Goal: Download file/media

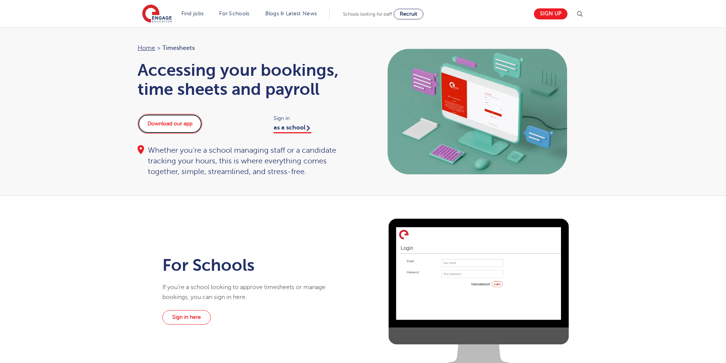
click at [176, 132] on link "Download our app" at bounding box center [170, 124] width 65 height 20
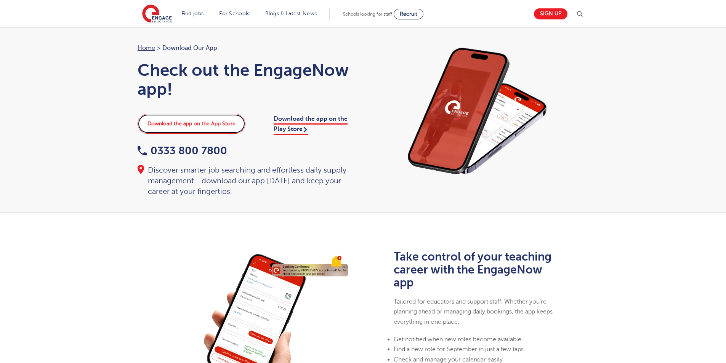
click at [180, 128] on link "Download the app on the App Store" at bounding box center [192, 124] width 108 height 20
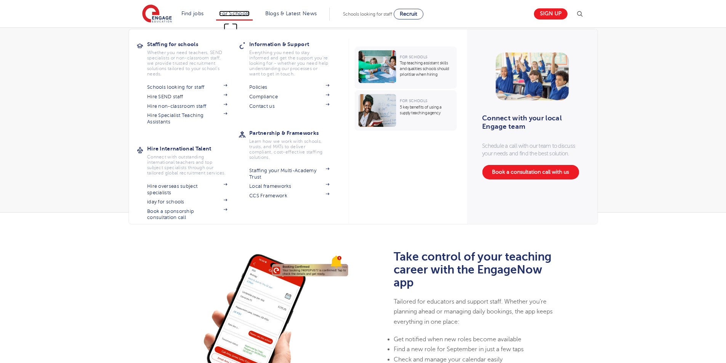
click at [237, 13] on link "For Schools" at bounding box center [234, 14] width 30 height 6
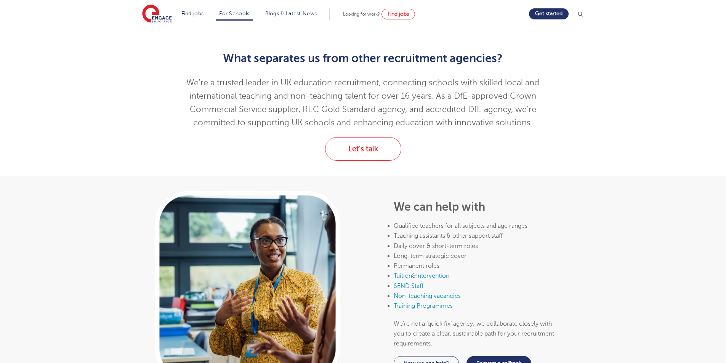
scroll to position [229, 0]
